Goal: Navigation & Orientation: Understand site structure

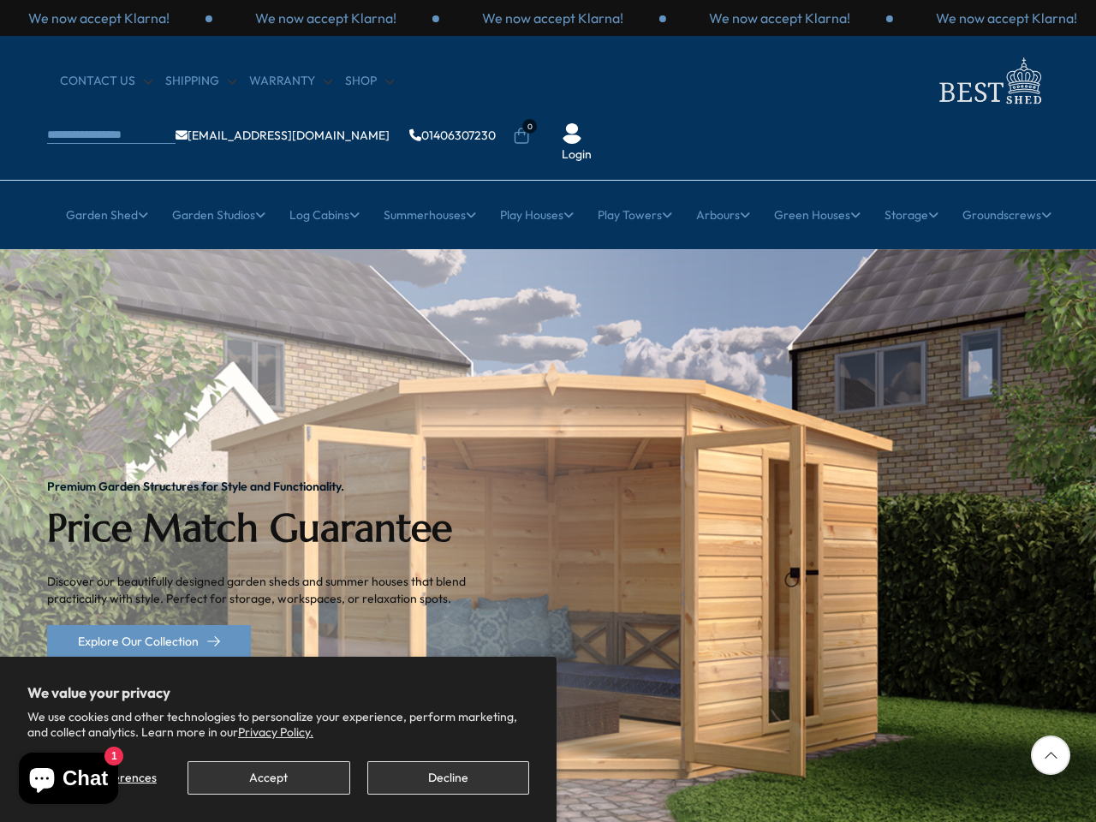
click at [548, 411] on img "1 / 2" at bounding box center [548, 568] width 1096 height 639
click at [268, 777] on button "Accept" at bounding box center [268, 777] width 162 height 33
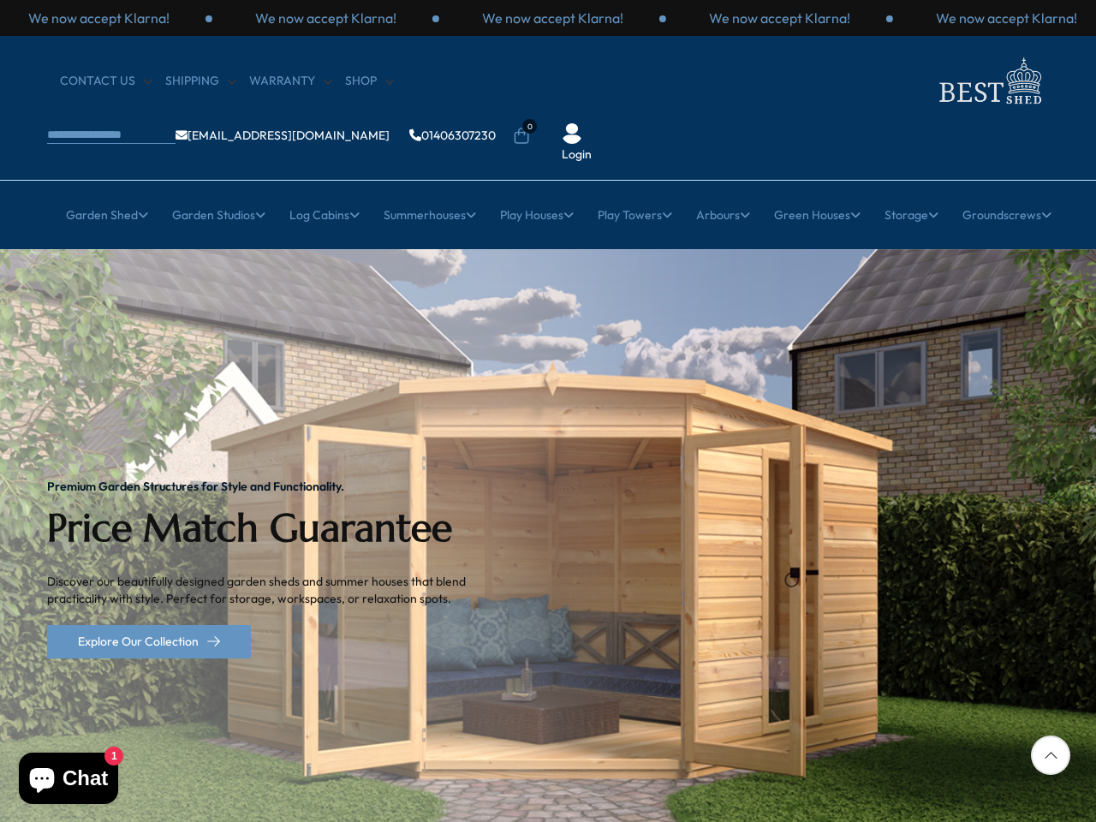
click at [448, 777] on div "Premium Garden Structures for Style and Functionality. Price Match Guarantee Di…" at bounding box center [269, 568] width 445 height 639
click at [548, 18] on p "We now accept Klarna!" at bounding box center [552, 18] width 141 height 19
click at [530, 116] on li "0" at bounding box center [521, 124] width 17 height 17
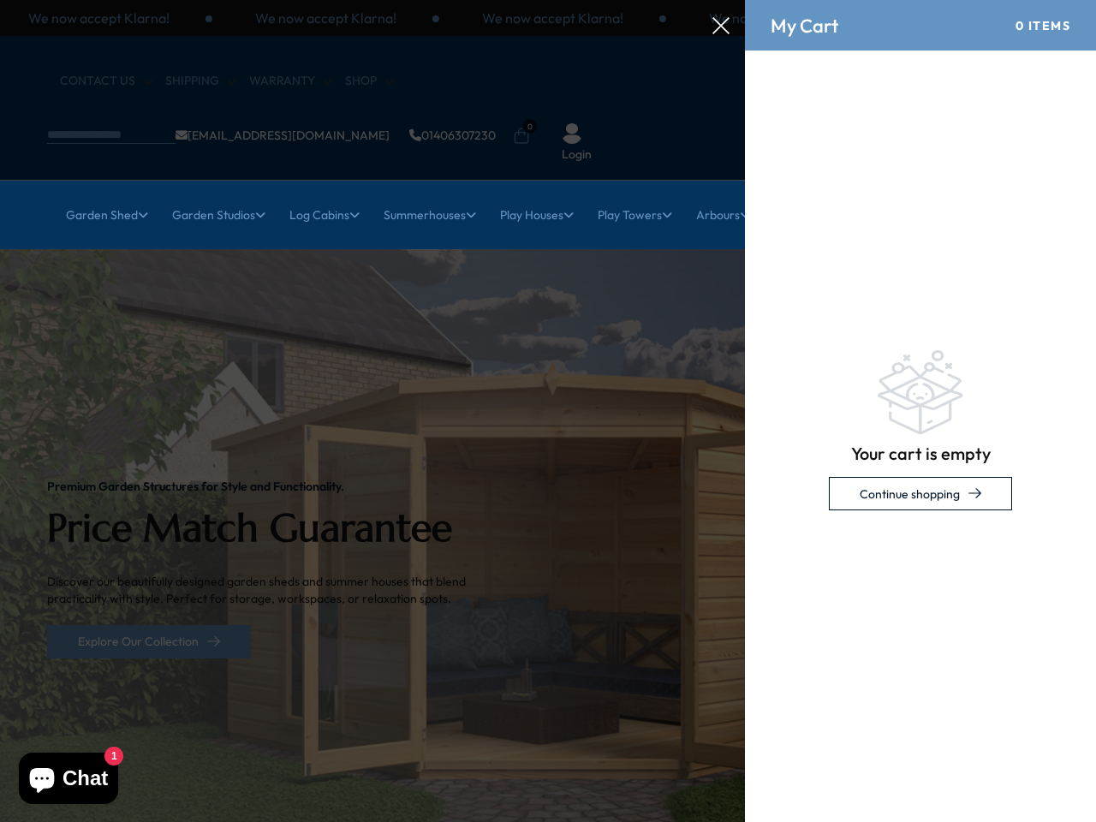
click at [97, 193] on link "Garden Shed" at bounding box center [107, 214] width 82 height 43
click at [211, 193] on link "Garden Studios" at bounding box center [218, 214] width 93 height 43
click at [318, 193] on link "Log Cabins" at bounding box center [324, 214] width 70 height 43
click at [426, 193] on link "Summerhouses" at bounding box center [429, 214] width 92 height 43
click at [536, 193] on link "Play Houses" at bounding box center [537, 214] width 74 height 43
